Goal: Transaction & Acquisition: Purchase product/service

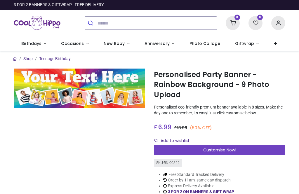
click at [192, 150] on div "Customise Now!" at bounding box center [220, 151] width 132 height 10
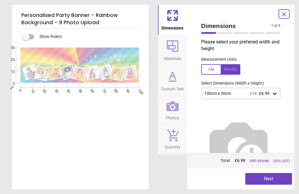
click at [252, 120] on img at bounding box center [238, 146] width 75 height 75
click at [276, 94] on icon at bounding box center [275, 94] width 4 height 2
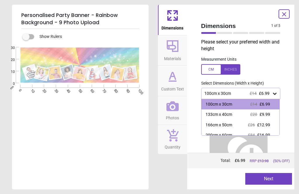
click at [285, 113] on div at bounding box center [241, 143] width 89 height 89
click at [274, 93] on icon at bounding box center [275, 94] width 4 height 2
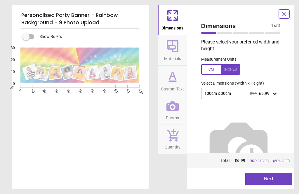
click at [235, 119] on img at bounding box center [238, 146] width 75 height 75
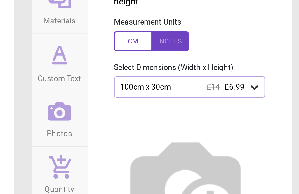
click at [273, 93] on icon at bounding box center [275, 94] width 4 height 2
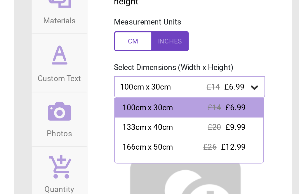
click at [260, 112] on span "£9.99" at bounding box center [265, 114] width 11 height 5
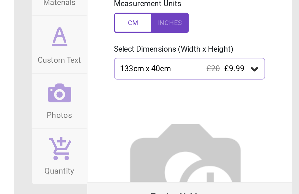
click at [201, 64] on div at bounding box center [220, 69] width 39 height 11
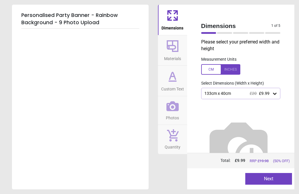
click at [277, 184] on button "Next" at bounding box center [269, 179] width 47 height 12
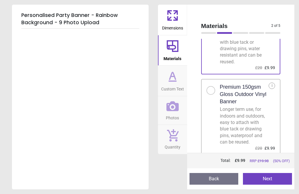
click at [290, 85] on div "Materials 2 of 5 2 of 6 Choose your material . Premium 180gsm Recyclable Matt B…" at bounding box center [241, 97] width 108 height 185
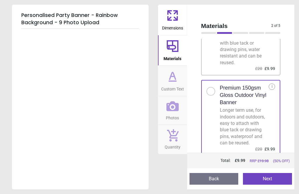
click at [275, 184] on button "Next" at bounding box center [267, 179] width 49 height 12
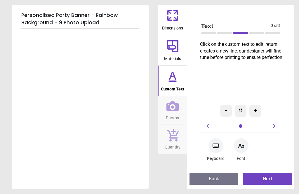
click at [92, 13] on h5 "Personalised Party Banner - Rainbow Background - 9 Photo Upload" at bounding box center [80, 18] width 118 height 19
click at [176, 81] on icon at bounding box center [172, 81] width 7 height 0
click at [244, 127] on div at bounding box center [241, 126] width 6 height 6
click at [277, 127] on icon at bounding box center [274, 126] width 7 height 7
click at [219, 147] on icon at bounding box center [216, 146] width 6 height 4
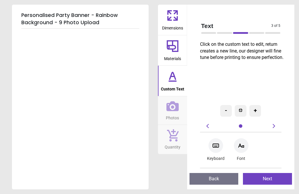
click at [219, 160] on div "Keyboard" at bounding box center [216, 150] width 18 height 26
click at [217, 147] on icon at bounding box center [216, 146] width 6 height 4
click at [208, 126] on icon at bounding box center [207, 126] width 7 height 7
click at [214, 180] on button "Back" at bounding box center [214, 179] width 49 height 12
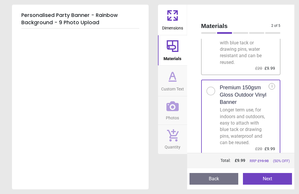
scroll to position [57, 0]
click at [274, 180] on button "Next" at bounding box center [267, 179] width 49 height 12
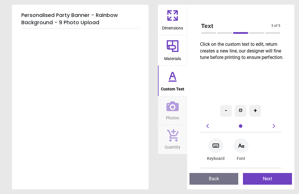
click at [217, 150] on div at bounding box center [216, 146] width 15 height 15
click at [242, 112] on img at bounding box center [241, 111] width 4 height 4
click at [242, 128] on div at bounding box center [241, 126] width 6 height 6
click at [276, 128] on icon at bounding box center [274, 126] width 7 height 7
click at [247, 146] on div at bounding box center [241, 146] width 15 height 15
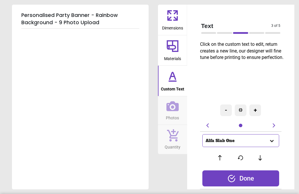
click at [261, 181] on div "Done" at bounding box center [241, 179] width 77 height 16
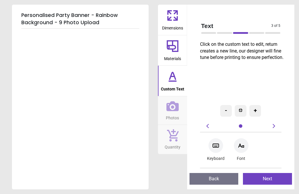
click at [217, 149] on icon at bounding box center [216, 145] width 7 height 7
click at [216, 145] on icon at bounding box center [216, 145] width 7 height 7
click at [220, 153] on div "Keyboard" at bounding box center [216, 150] width 18 height 26
click at [228, 111] on div "-" at bounding box center [226, 111] width 12 height 12
click at [166, 80] on icon at bounding box center [173, 77] width 14 height 14
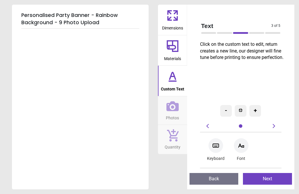
click at [220, 150] on div at bounding box center [216, 146] width 15 height 15
click at [96, 109] on div "Personalised Party Banner - Rainbow Background - 9 Photo Upload" at bounding box center [80, 97] width 137 height 185
click at [39, 119] on div "Personalised Party Banner - Rainbow Background - 9 Photo Upload" at bounding box center [80, 97] width 137 height 185
click at [94, 120] on div "Personalised Party Banner - Rainbow Background - 9 Photo Upload" at bounding box center [80, 97] width 137 height 185
click at [222, 178] on button "Back" at bounding box center [214, 179] width 49 height 12
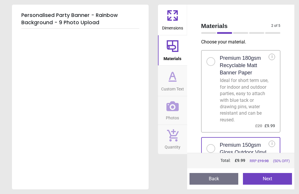
click at [221, 182] on button "Back" at bounding box center [214, 179] width 49 height 12
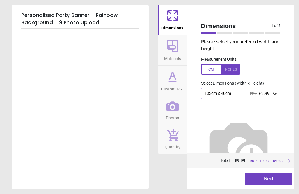
click at [221, 182] on div at bounding box center [215, 179] width 47 height 12
click at [223, 181] on div at bounding box center [215, 179] width 47 height 12
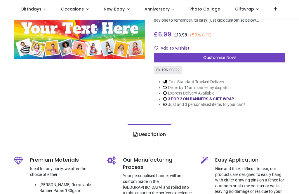
scroll to position [56, 0]
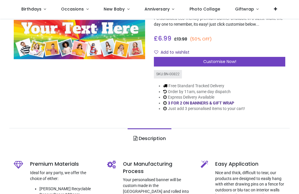
click at [255, 62] on div "Customise Now!" at bounding box center [220, 62] width 132 height 10
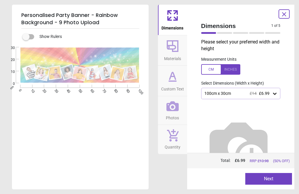
click at [277, 93] on icon at bounding box center [275, 94] width 6 height 6
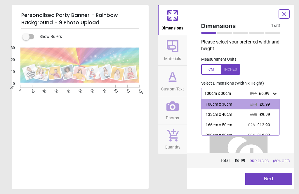
click at [262, 114] on span "£9.99" at bounding box center [265, 114] width 11 height 5
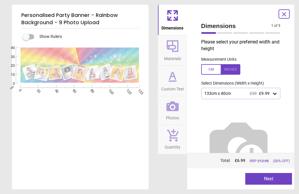
click at [272, 178] on button "Next" at bounding box center [269, 179] width 47 height 12
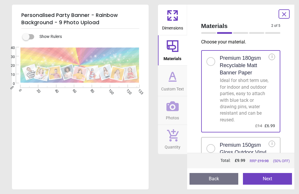
click at [215, 142] on div at bounding box center [213, 147] width 13 height 12
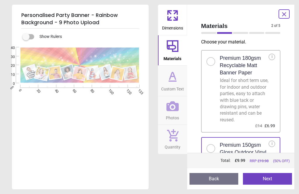
click at [270, 179] on button "Next" at bounding box center [267, 179] width 49 height 12
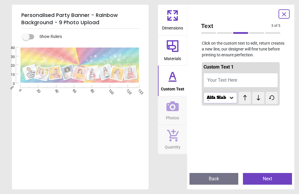
click at [246, 80] on button "Your Text Here" at bounding box center [241, 80] width 75 height 15
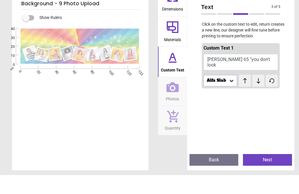
scroll to position [1, 0]
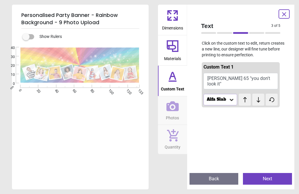
type textarea "**********"
click at [276, 182] on button "Next" at bounding box center [267, 179] width 49 height 12
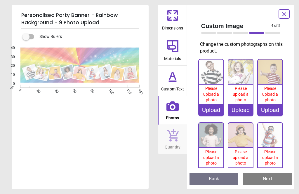
click at [215, 109] on div "Upload" at bounding box center [211, 110] width 25 height 12
click at [213, 113] on div "Upload" at bounding box center [211, 110] width 25 height 12
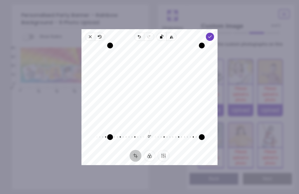
click at [199, 135] on div "Drag corner br" at bounding box center [202, 138] width 6 height 6
click at [90, 140] on div "0° Reset" at bounding box center [150, 137] width 136 height 16
click at [213, 35] on icon "button" at bounding box center [210, 37] width 5 height 5
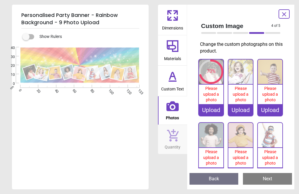
click at [246, 112] on div "Upload" at bounding box center [241, 110] width 25 height 12
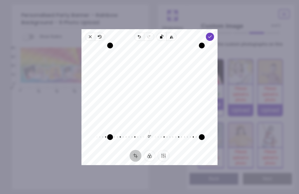
click at [180, 135] on div "Drag edge b" at bounding box center [156, 138] width 92 height 6
click at [177, 135] on div "Drag edge b" at bounding box center [156, 138] width 92 height 6
click at [139, 162] on button "Crop" at bounding box center [136, 156] width 12 height 12
click at [155, 162] on button "Filter" at bounding box center [150, 156] width 12 height 12
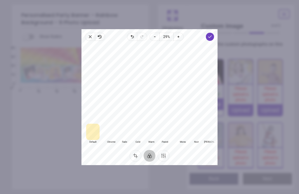
click at [140, 162] on button "Crop" at bounding box center [136, 156] width 12 height 12
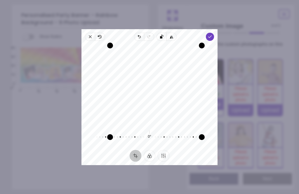
click at [167, 162] on button "Finetune" at bounding box center [164, 156] width 12 height 12
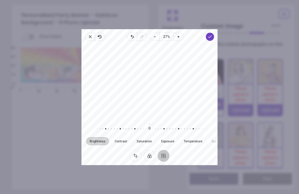
click at [142, 160] on ul "Crop Filter Finetune" at bounding box center [150, 156] width 48 height 12
click at [139, 161] on button "Crop" at bounding box center [136, 156] width 12 height 12
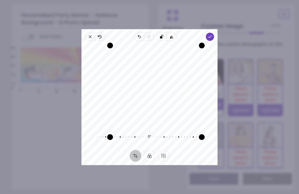
click at [213, 35] on icon "button" at bounding box center [210, 37] width 5 height 5
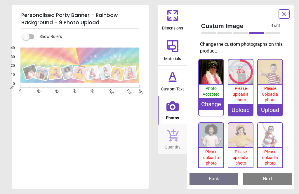
click at [275, 111] on div "Upload" at bounding box center [270, 110] width 25 height 12
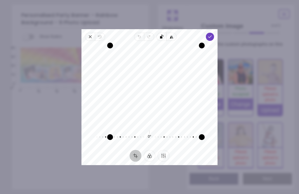
click at [213, 35] on icon "button" at bounding box center [210, 37] width 5 height 5
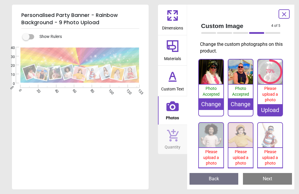
click at [216, 158] on span "Please upload a photo" at bounding box center [212, 158] width 16 height 16
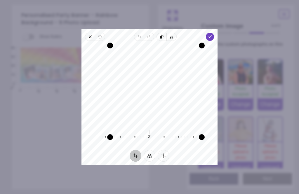
click at [213, 35] on icon "button" at bounding box center [210, 37] width 5 height 5
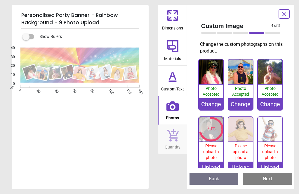
click at [247, 164] on div "Upload" at bounding box center [241, 168] width 25 height 12
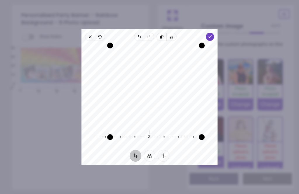
click at [140, 162] on button "Crop" at bounding box center [136, 156] width 12 height 12
click at [136, 162] on button "Crop" at bounding box center [136, 156] width 12 height 12
click at [144, 162] on button "Filter" at bounding box center [150, 156] width 12 height 12
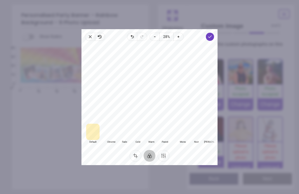
click at [139, 162] on button "Crop" at bounding box center [136, 156] width 12 height 12
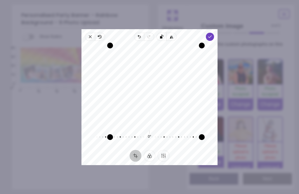
click at [135, 162] on button "Crop" at bounding box center [136, 156] width 12 height 12
click at [214, 33] on span "Done" at bounding box center [210, 37] width 8 height 8
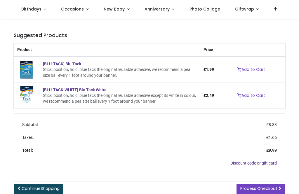
scroll to position [90, 0]
click at [253, 191] on link "Process Checkout" at bounding box center [261, 189] width 49 height 10
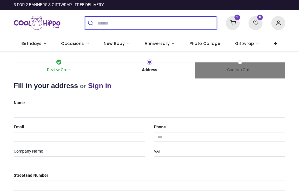
click at [119, 20] on input "search" at bounding box center [157, 23] width 119 height 13
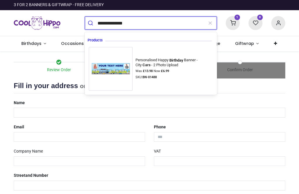
type input "**********"
click at [91, 23] on button "submit" at bounding box center [91, 23] width 13 height 13
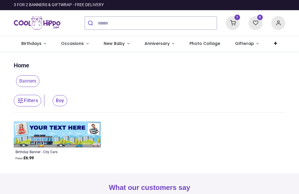
click at [43, 47] on link "Birthdays" at bounding box center [34, 43] width 40 height 15
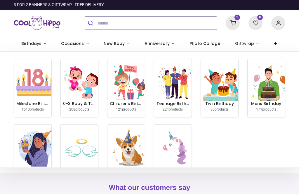
click at [270, 101] on h6 "Mens Birthday" at bounding box center [266, 104] width 33 height 6
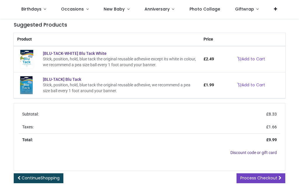
scroll to position [101, 0]
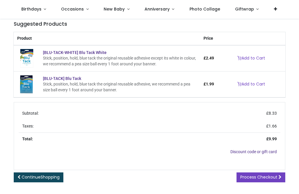
click at [268, 179] on span "Process Checkout" at bounding box center [259, 178] width 37 height 6
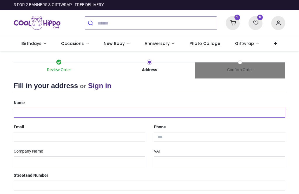
click at [86, 110] on input "text" at bounding box center [150, 113] width 272 height 10
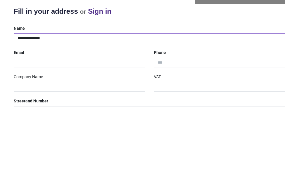
type input "**********"
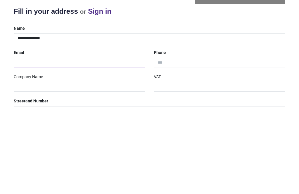
click at [53, 132] on input "email" at bounding box center [80, 137] width 132 height 10
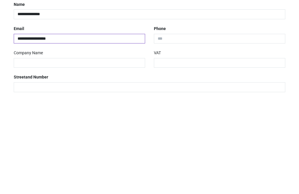
type input "**********"
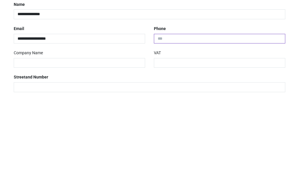
click at [188, 132] on input "tel" at bounding box center [220, 137] width 132 height 10
type input "**********"
click at [48, 157] on input "text" at bounding box center [80, 162] width 132 height 10
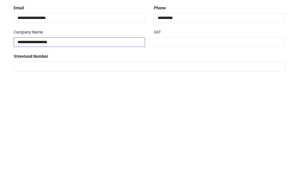
type input "**********"
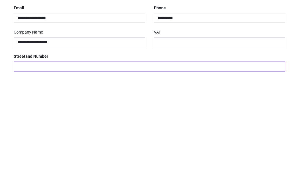
click at [61, 181] on input "text" at bounding box center [150, 186] width 272 height 10
type input "*"
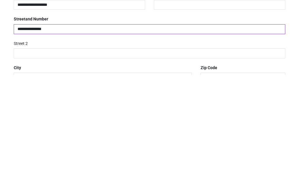
scroll to position [40, 0]
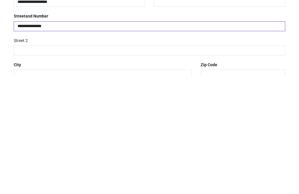
type input "**********"
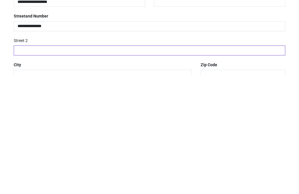
click at [93, 165] on input "text" at bounding box center [150, 170] width 272 height 10
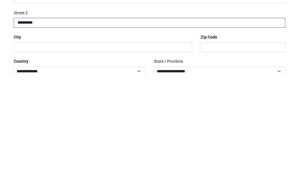
scroll to position [68, 0]
type input "*********"
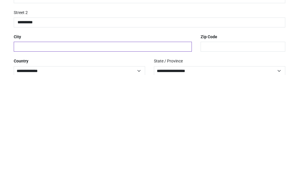
click at [47, 161] on input "text" at bounding box center [103, 166] width 178 height 10
type input "**********"
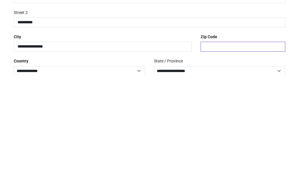
click at [224, 161] on input "text" at bounding box center [243, 166] width 85 height 10
type input "*******"
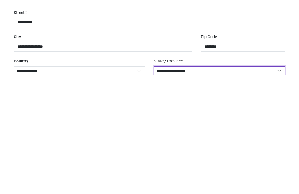
click at [280, 186] on select "**********" at bounding box center [220, 191] width 132 height 10
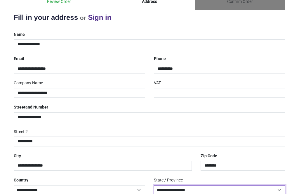
select select "***"
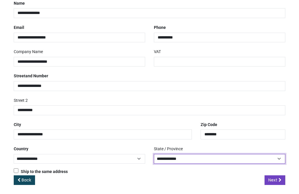
scroll to position [99, 0]
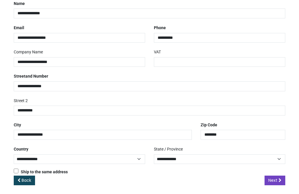
click at [277, 179] on span "Next" at bounding box center [273, 181] width 9 height 6
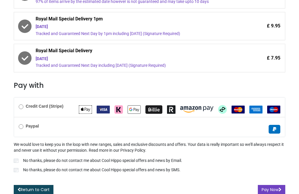
scroll to position [166, 0]
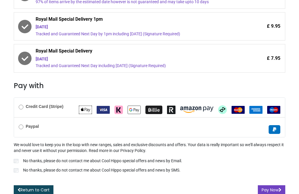
click at [276, 190] on button "Pay Now" at bounding box center [271, 191] width 27 height 10
